Goal: Communication & Community: Answer question/provide support

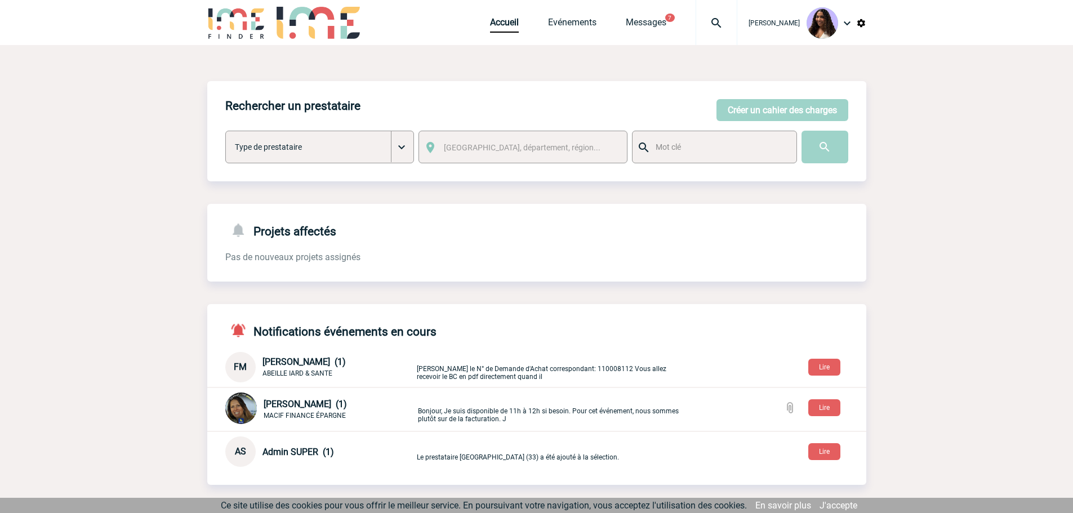
click at [696, 28] on img at bounding box center [716, 23] width 41 height 14
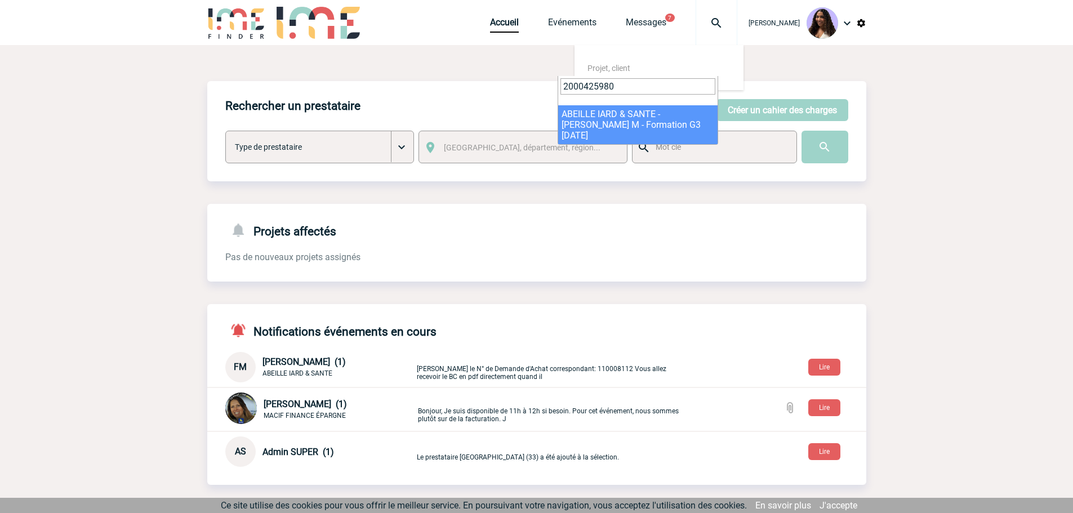
type input "2000425980"
select select "25481"
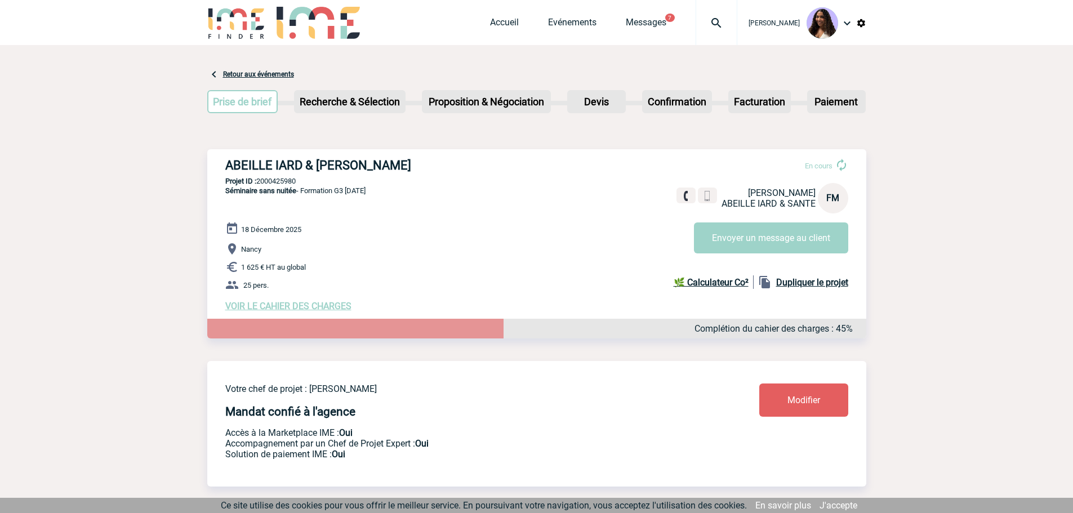
click at [325, 307] on span "VOIR LE CAHIER DES CHARGES" at bounding box center [288, 306] width 126 height 11
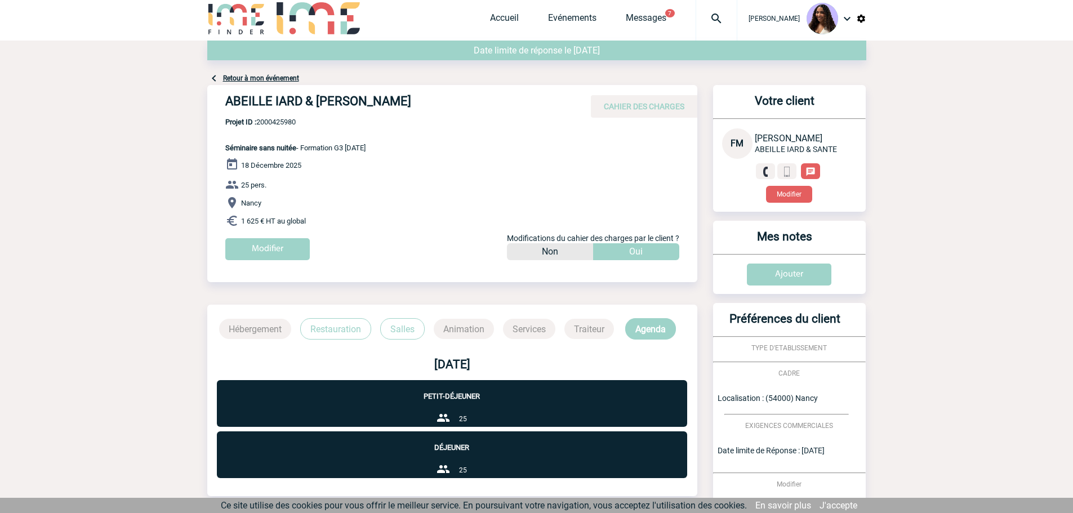
scroll to position [3, 0]
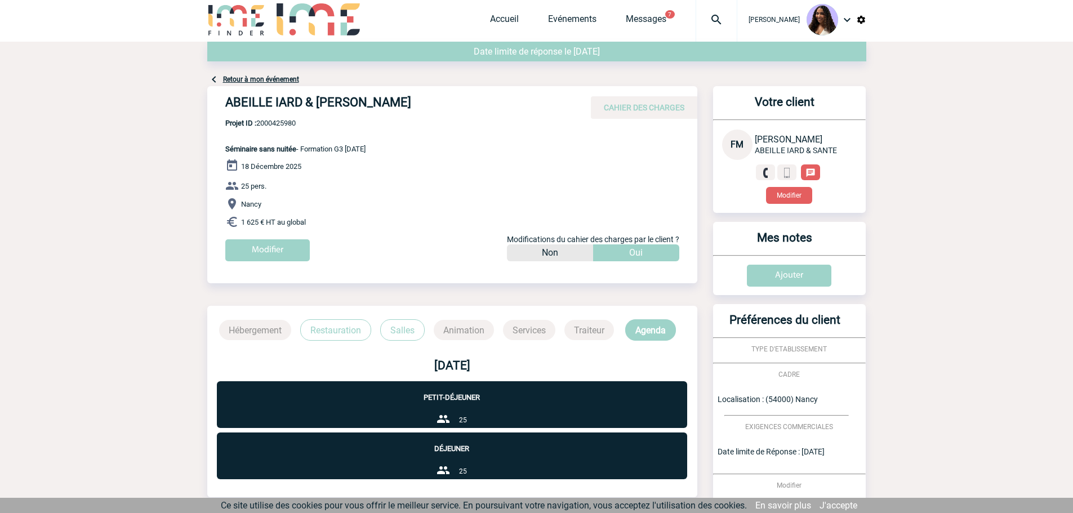
click at [339, 331] on p "Restauration" at bounding box center [335, 329] width 71 height 21
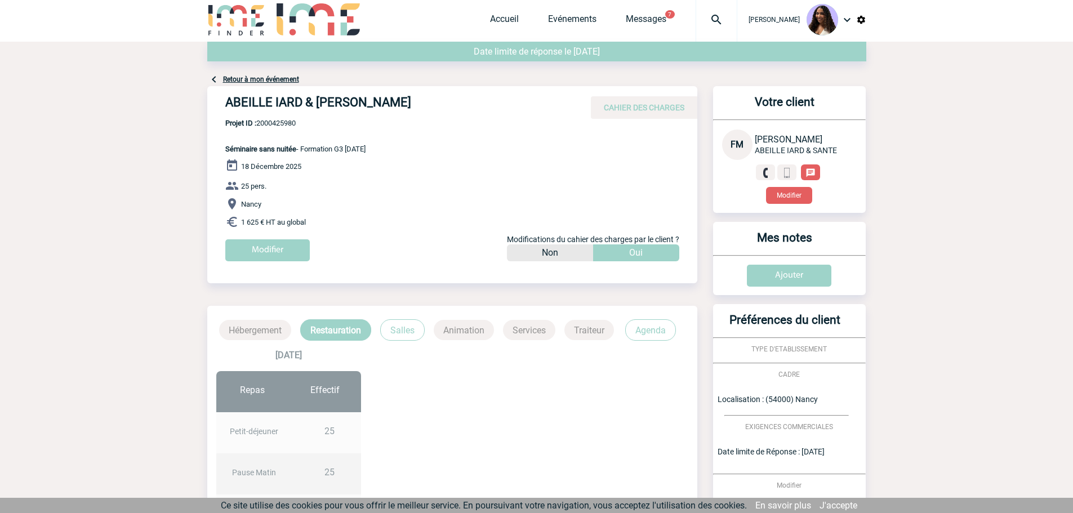
click at [385, 334] on p "Salles" at bounding box center [402, 329] width 44 height 21
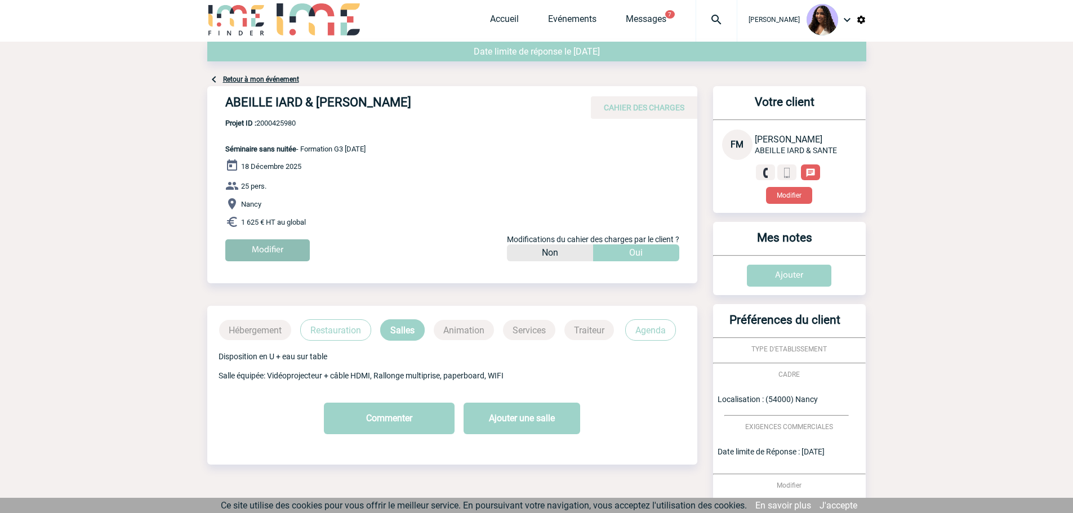
click at [280, 242] on input "Modifier" at bounding box center [267, 250] width 84 height 22
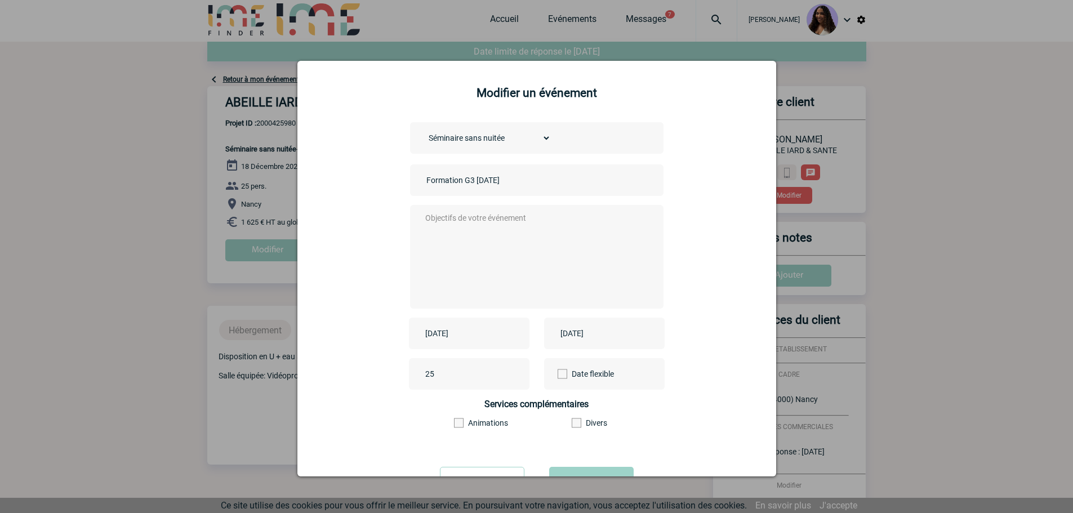
click at [672, 43] on div at bounding box center [536, 256] width 1073 height 513
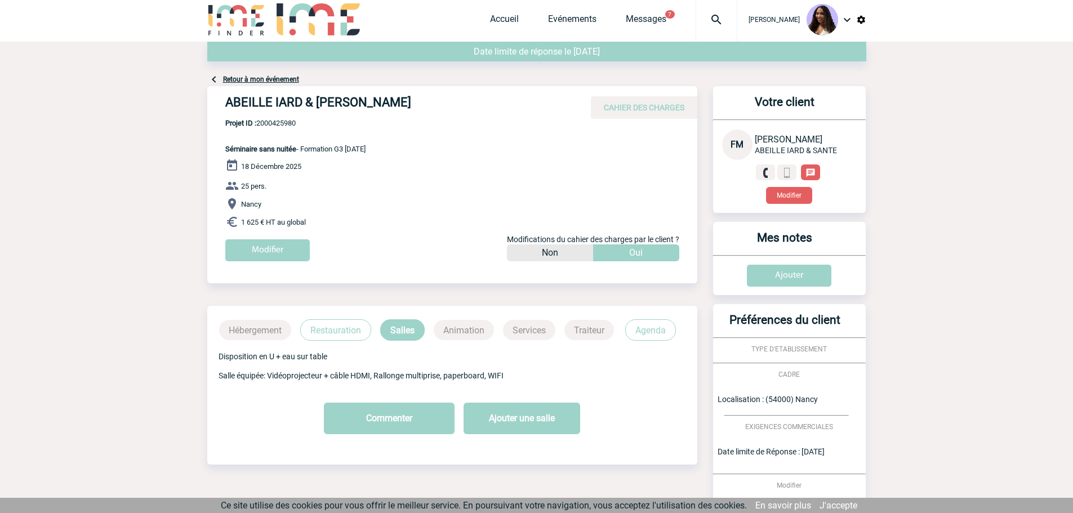
click at [242, 77] on link "Retour à mon événement" at bounding box center [261, 79] width 76 height 8
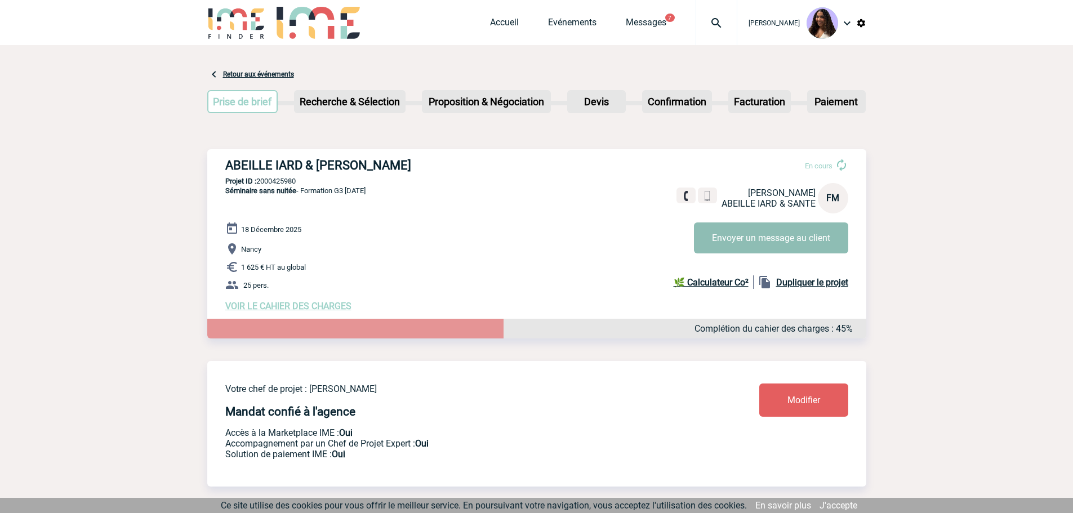
click at [795, 250] on button "Envoyer un message au client" at bounding box center [771, 237] width 154 height 31
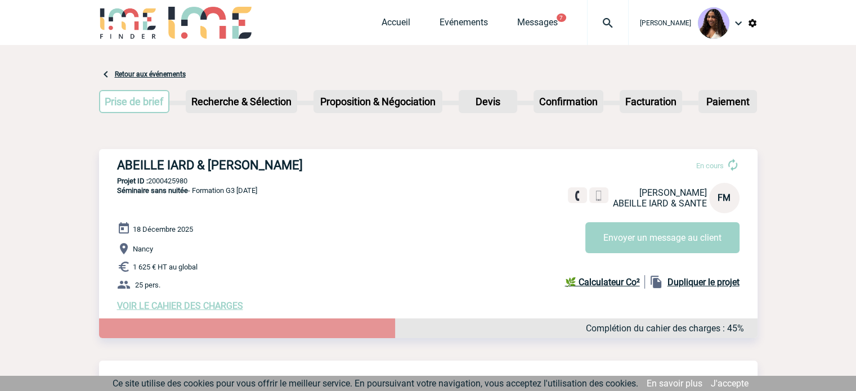
click at [176, 180] on p "Projet ID : 2000425980" at bounding box center [428, 181] width 659 height 8
copy p "2000425980"
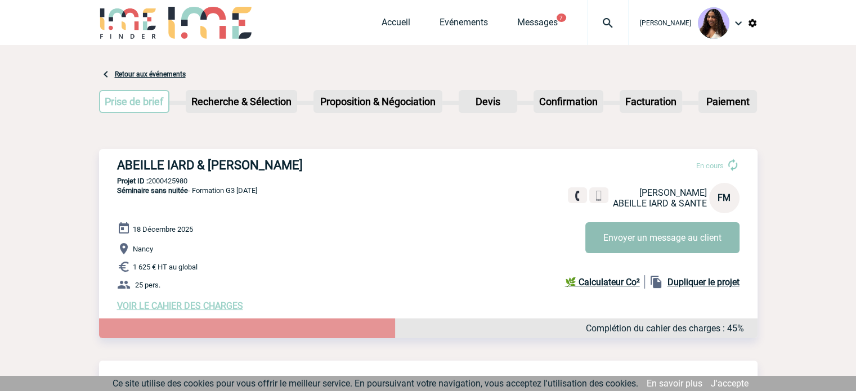
click at [636, 239] on button "Envoyer un message au client" at bounding box center [663, 237] width 154 height 31
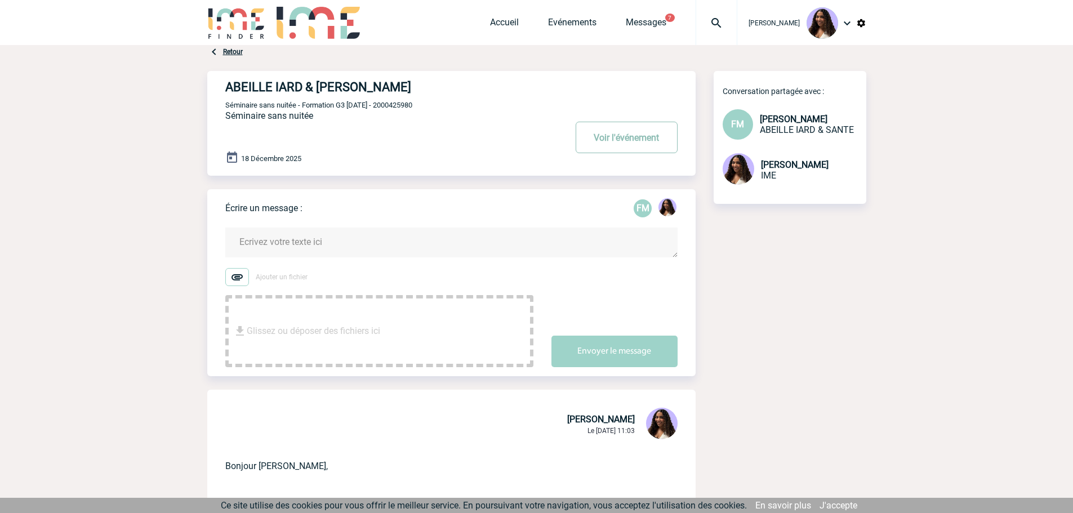
click at [633, 137] on button "Voir l'événement" at bounding box center [626, 138] width 102 height 32
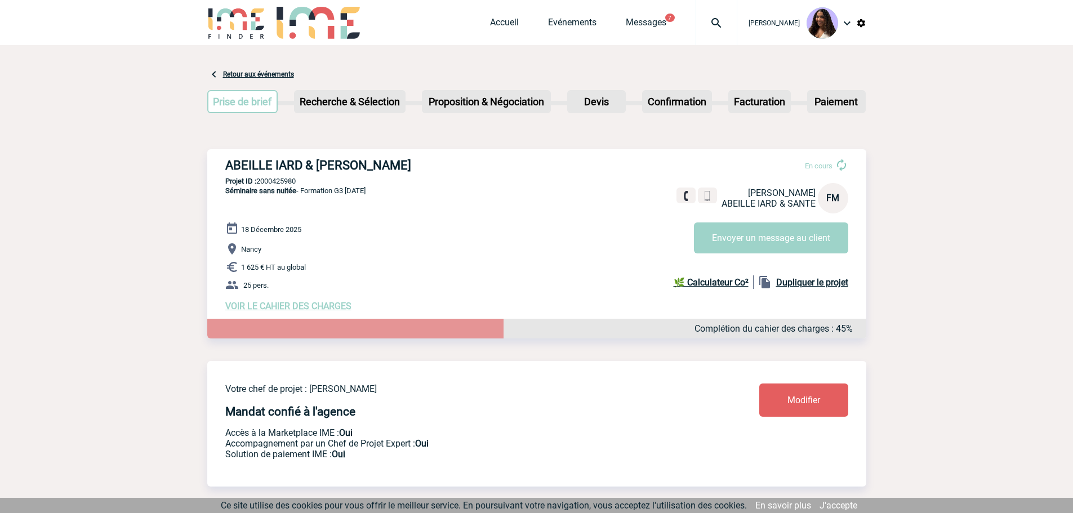
drag, startPoint x: 463, startPoint y: 166, endPoint x: 455, endPoint y: 163, distance: 8.7
click at [455, 163] on h3 "ABEILLE IARD & [PERSON_NAME]" at bounding box center [394, 165] width 338 height 14
click at [479, 160] on h3 "ABEILLE IARD & [PERSON_NAME]" at bounding box center [394, 165] width 338 height 14
drag, startPoint x: 479, startPoint y: 164, endPoint x: 226, endPoint y: 167, distance: 252.2
click at [226, 167] on h3 "ABEILLE IARD & [PERSON_NAME]" at bounding box center [394, 165] width 338 height 14
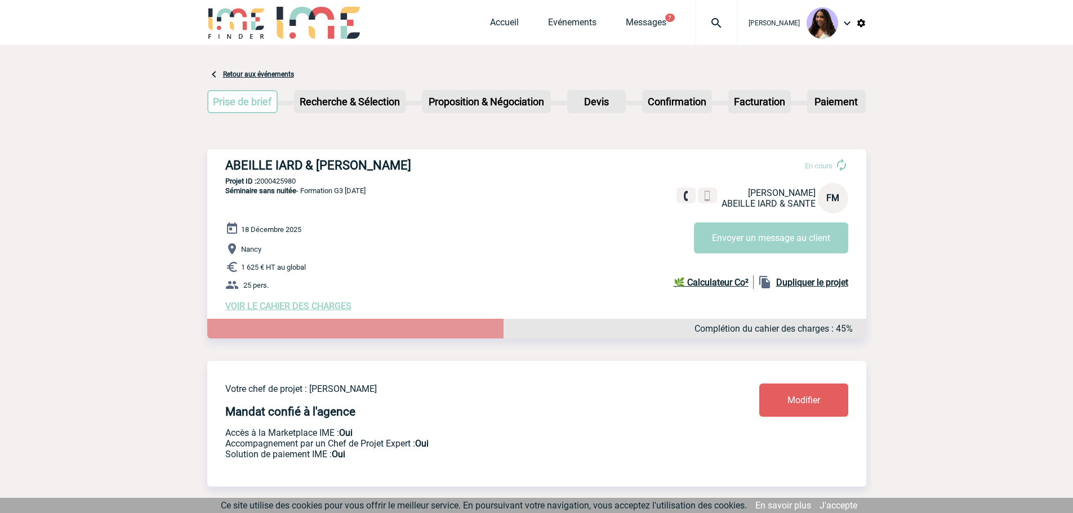
copy h3 "ABEILLE IARD & [PERSON_NAME]"
click at [414, 197] on div "ABEILLE IARD & SANTE - Florence MATHIEU En cours Florence MATHIEU ABEILLE IARD …" at bounding box center [536, 234] width 659 height 171
drag, startPoint x: 399, startPoint y: 192, endPoint x: 303, endPoint y: 198, distance: 95.9
click at [303, 198] on div "ABEILLE IARD & SANTE - Florence MATHIEU En cours Florence MATHIEU ABEILLE IARD …" at bounding box center [536, 234] width 659 height 171
copy span "Formation G3 18/12/2025"
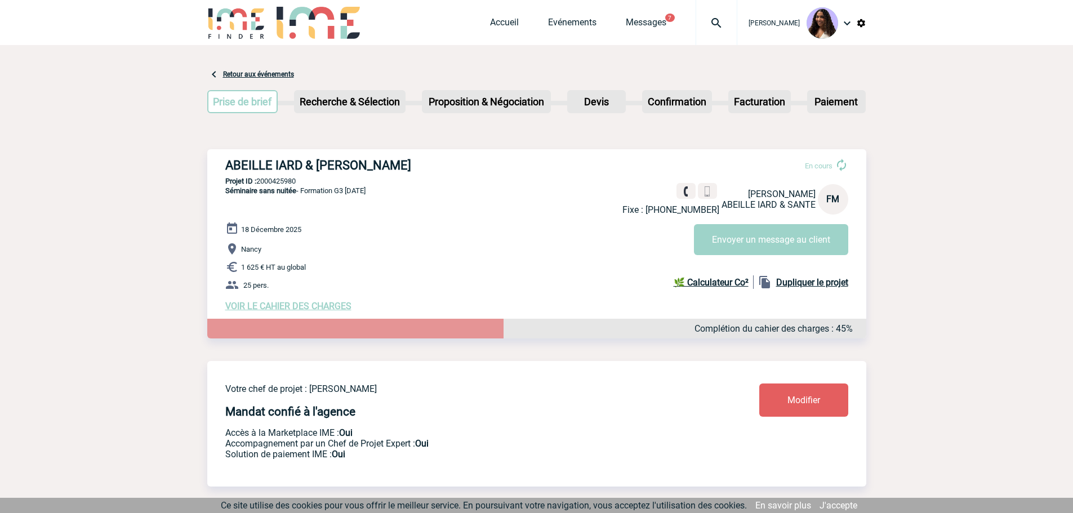
drag, startPoint x: 369, startPoint y: 208, endPoint x: 325, endPoint y: 202, distance: 45.0
click at [365, 208] on p "Séminaire sans nuitée - Formation G3 18/12/2025" at bounding box center [286, 204] width 158 height 36
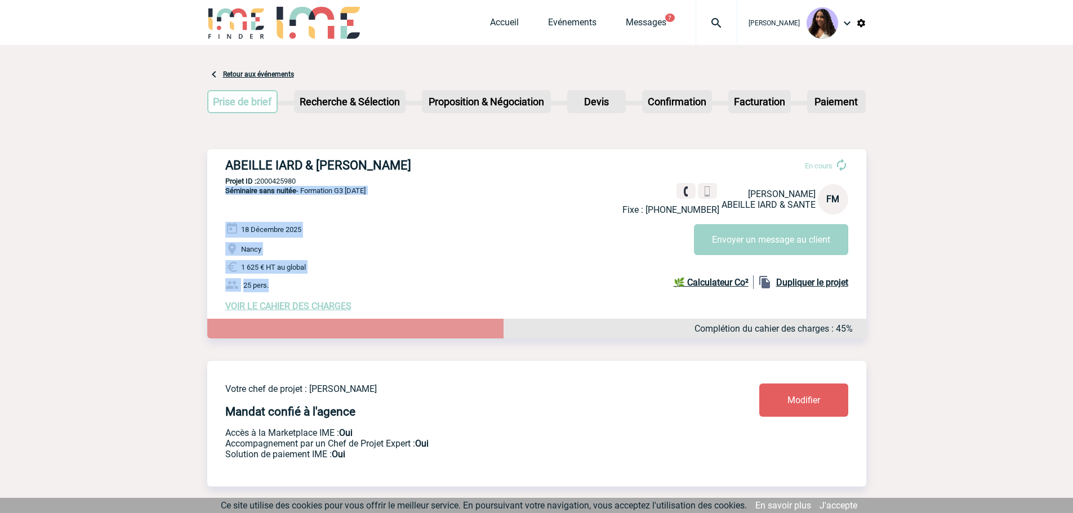
drag, startPoint x: 222, startPoint y: 191, endPoint x: 325, endPoint y: 283, distance: 138.0
click at [325, 283] on div "ABEILLE IARD & SANTE - Florence MATHIEU En cours Fixe : +33351012014 Florence M…" at bounding box center [536, 234] width 659 height 171
copy div "Séminaire sans nuitée - Formation G3 18/12/2025 18 Décembre 2025 Nancy 1 625 € …"
click at [301, 305] on span "VOIR LE CAHIER DES CHARGES" at bounding box center [288, 306] width 126 height 11
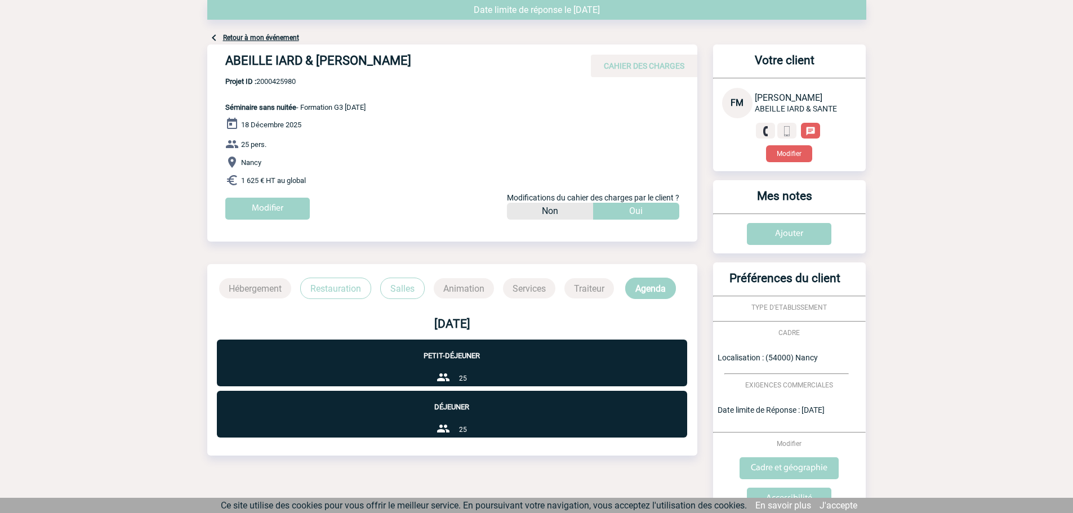
scroll to position [135, 0]
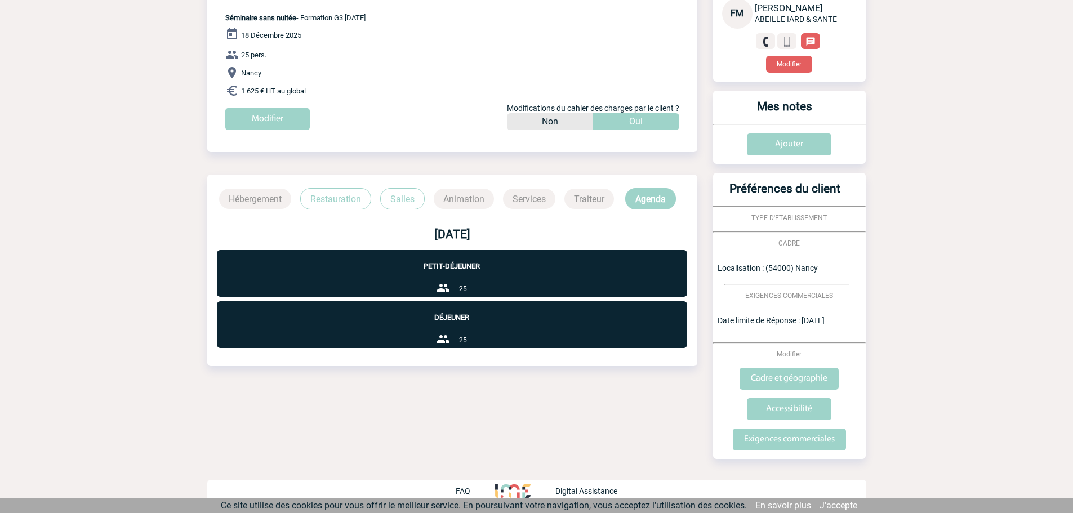
click at [332, 193] on p "Restauration" at bounding box center [335, 198] width 71 height 21
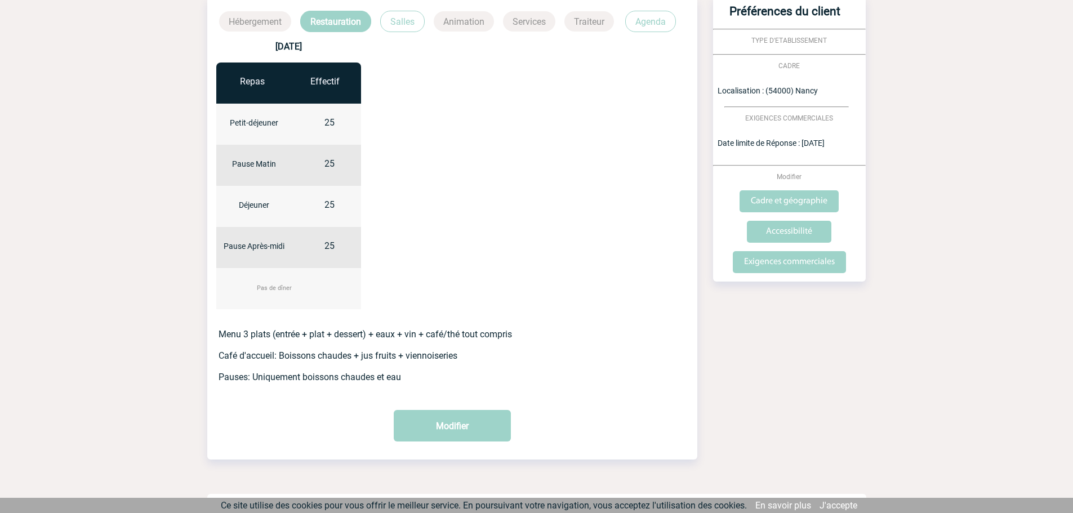
scroll to position [322, 0]
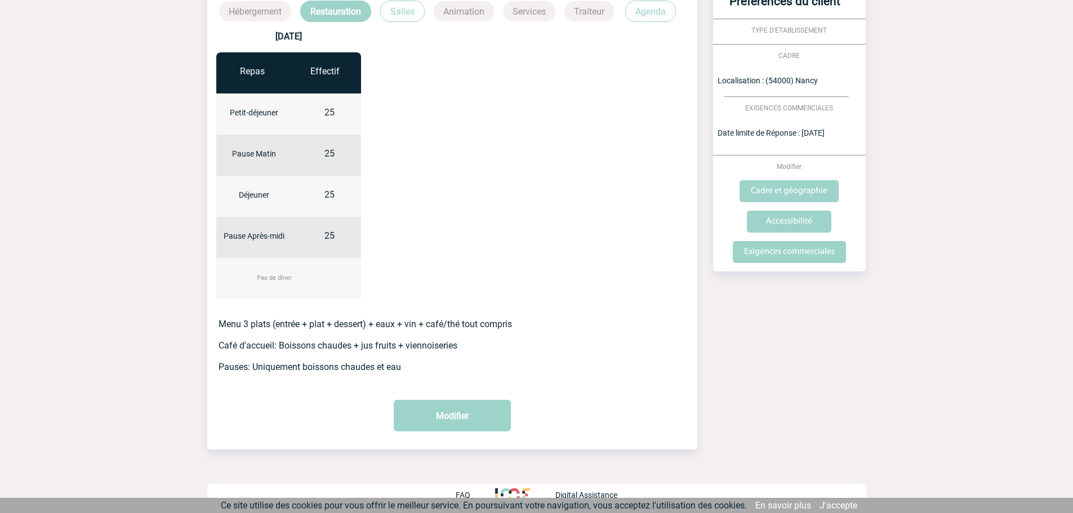
drag, startPoint x: 217, startPoint y: 319, endPoint x: 405, endPoint y: 370, distance: 195.4
click at [405, 370] on div "Menu 3 plats (entrée + plat + dessert) + eaux + vin + café/thé tout compris Caf…" at bounding box center [452, 345] width 490 height 53
copy p "Menu 3 plats (entrée + plat + dessert) + eaux + vin + café/thé tout compris Caf…"
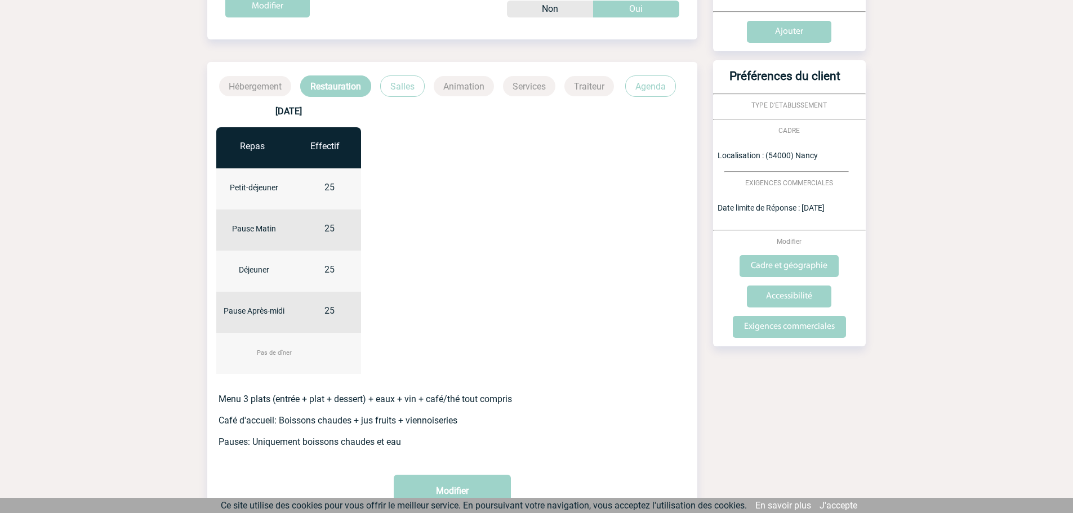
click at [390, 88] on p "Salles" at bounding box center [402, 85] width 44 height 21
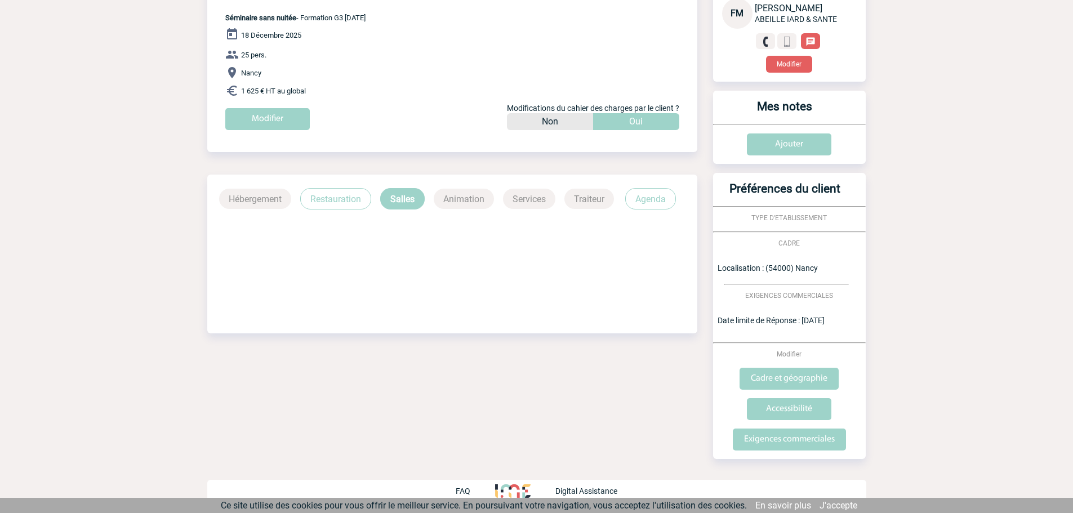
scroll to position [135, 0]
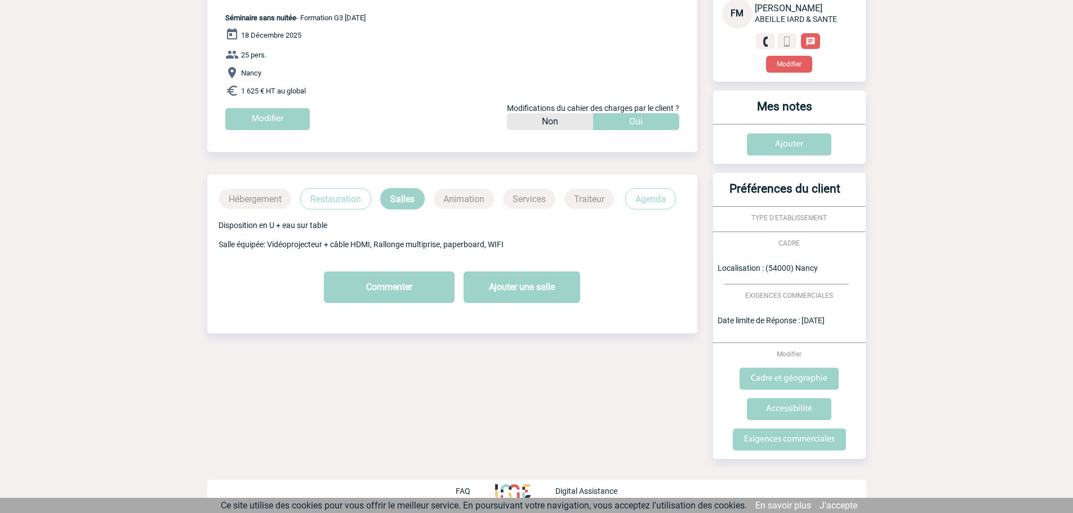
drag, startPoint x: 216, startPoint y: 222, endPoint x: 511, endPoint y: 253, distance: 296.1
click at [511, 253] on div "Disposition en U + eau sur table Salle équipée: Vidéoprojecteur + câble HDMI, R…" at bounding box center [452, 234] width 490 height 51
copy p "Disposition en U + eau sur table Salle équipée: Vidéoprojecteur + câble HDMI, R…"
click at [634, 202] on p "Agenda" at bounding box center [650, 198] width 51 height 21
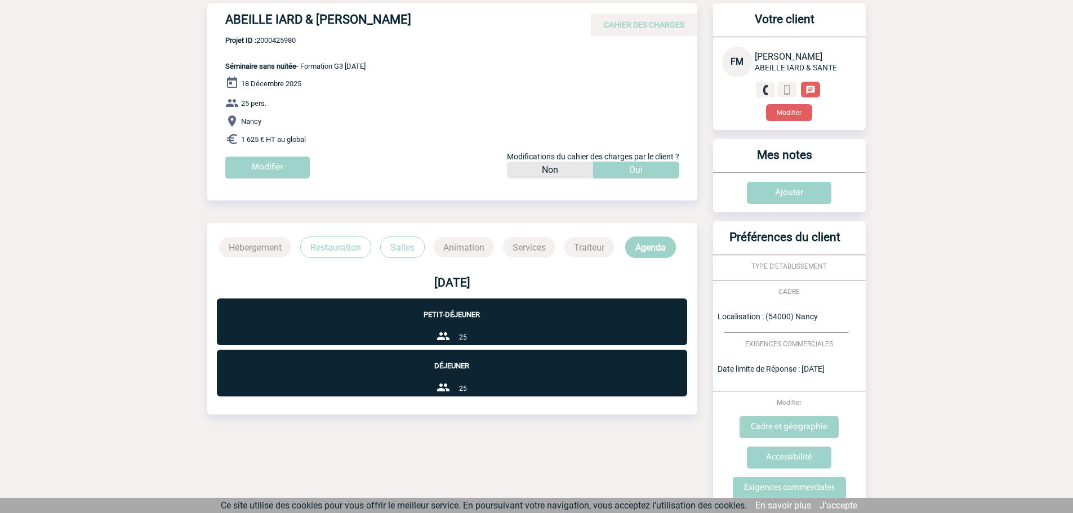
scroll to position [78, 0]
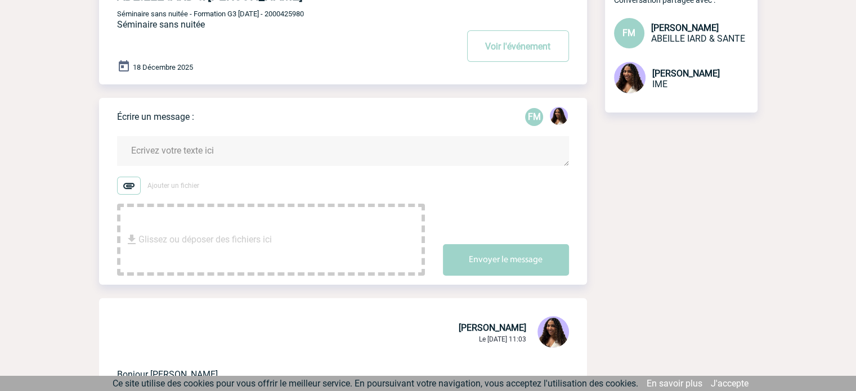
scroll to position [75, 0]
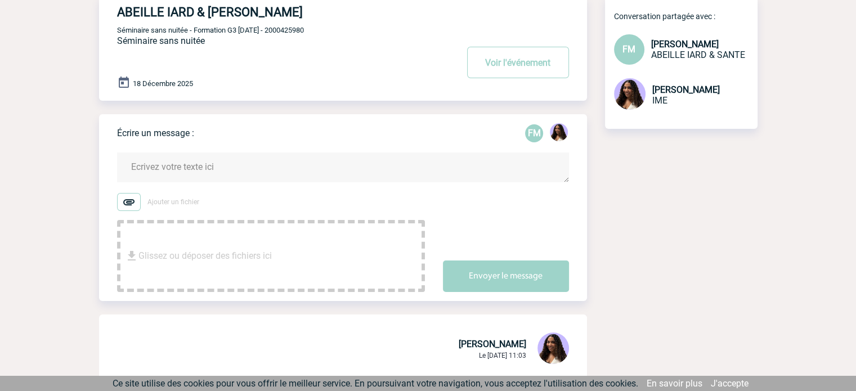
click at [230, 162] on textarea at bounding box center [343, 168] width 452 height 30
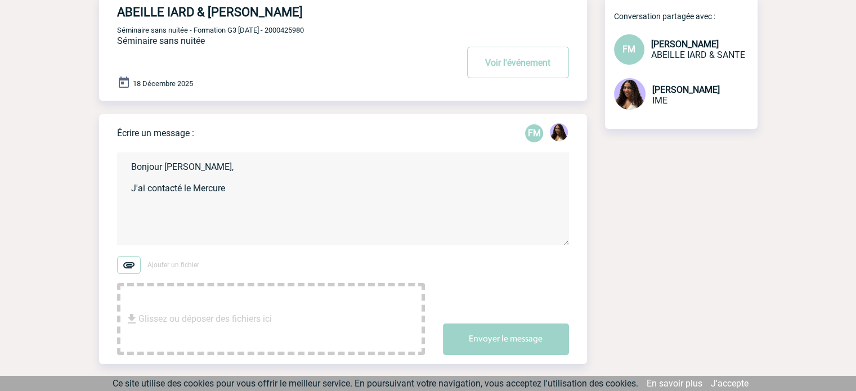
paste textarea "Mercure Nancy Centre Gare"
drag, startPoint x: 263, startPoint y: 191, endPoint x: 231, endPoint y: 191, distance: 32.1
click at [231, 191] on textarea "Bonjour Florence, J'ai contacté le Mercure Mercure Nancy Centre Gare" at bounding box center [343, 199] width 452 height 93
click at [305, 193] on textarea "Bonjour Florence, J'ai contacté le Mercure Nancy Centre Gare" at bounding box center [343, 199] width 452 height 93
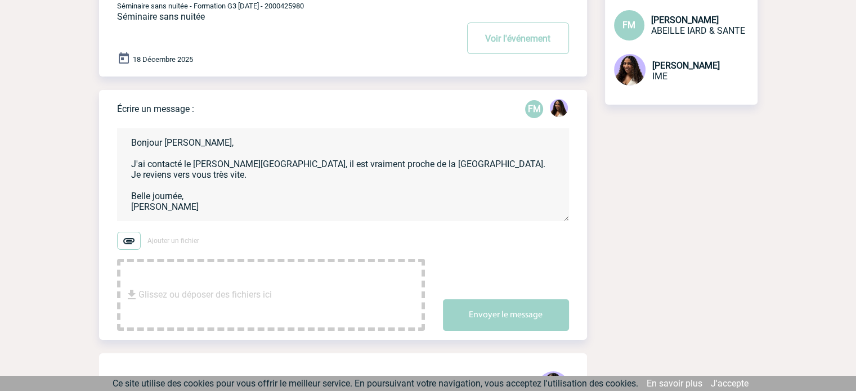
scroll to position [93, 0]
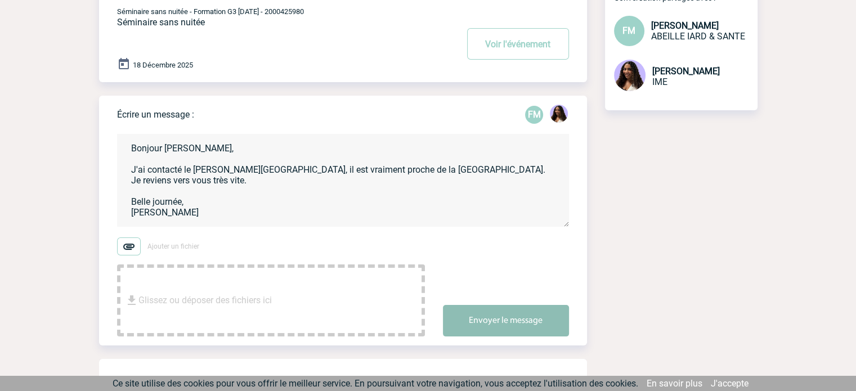
type textarea "Bonjour Florence, J'ai contacté le Mercure Nancy Centre Gare, il est vraiment p…"
click at [534, 315] on button "Envoyer le message" at bounding box center [506, 321] width 126 height 32
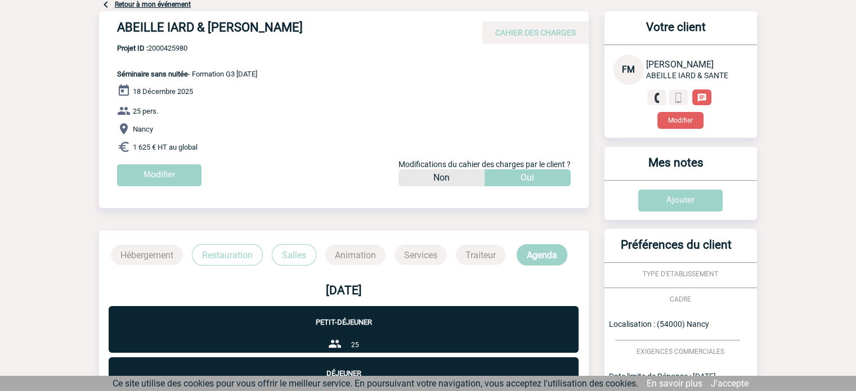
scroll to position [78, 0]
